Goal: Task Accomplishment & Management: Use online tool/utility

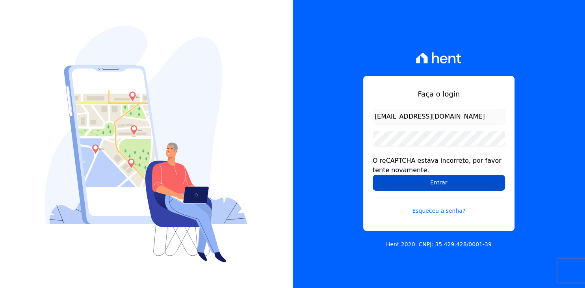
click at [443, 182] on input "Entrar" at bounding box center [439, 183] width 132 height 16
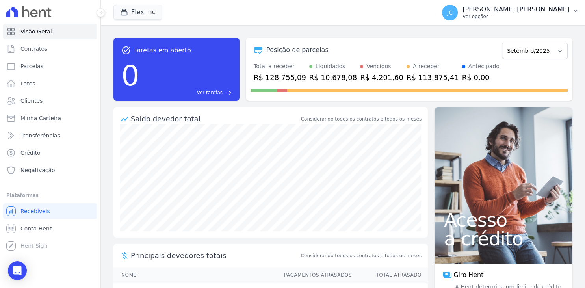
click at [549, 17] on p "Ver opções" at bounding box center [516, 16] width 107 height 6
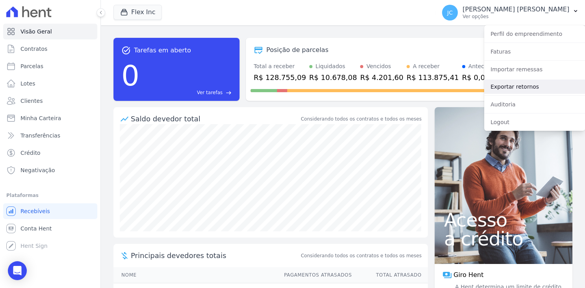
click at [529, 89] on link "Exportar retornos" at bounding box center [534, 87] width 101 height 14
